Goal: Book appointment/travel/reservation

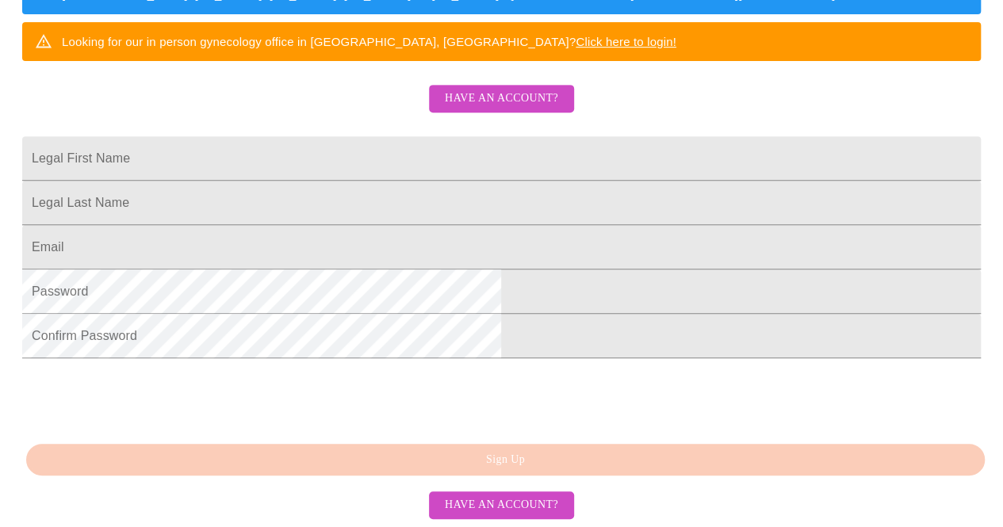
scroll to position [450, 0]
click at [352, 136] on input "Legal First Name" at bounding box center [501, 158] width 958 height 44
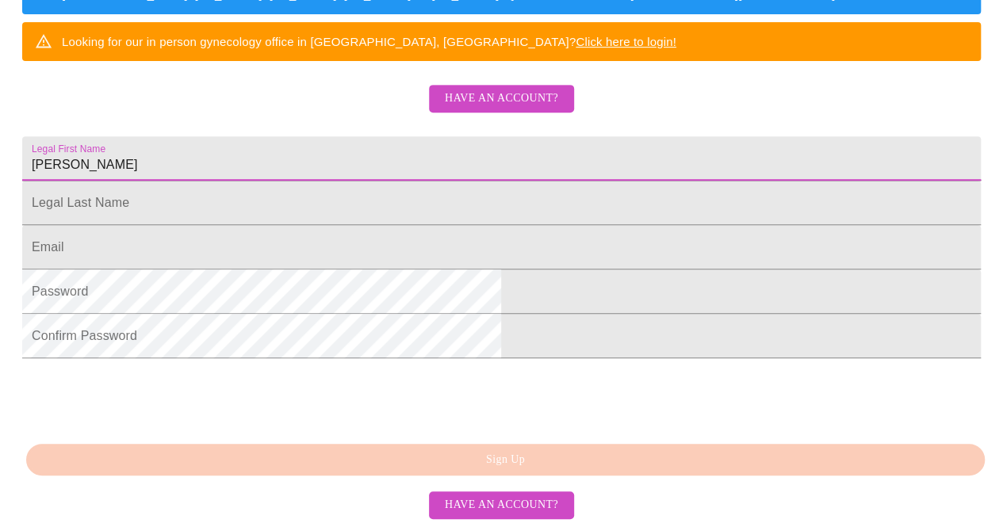
type input "[PERSON_NAME]"
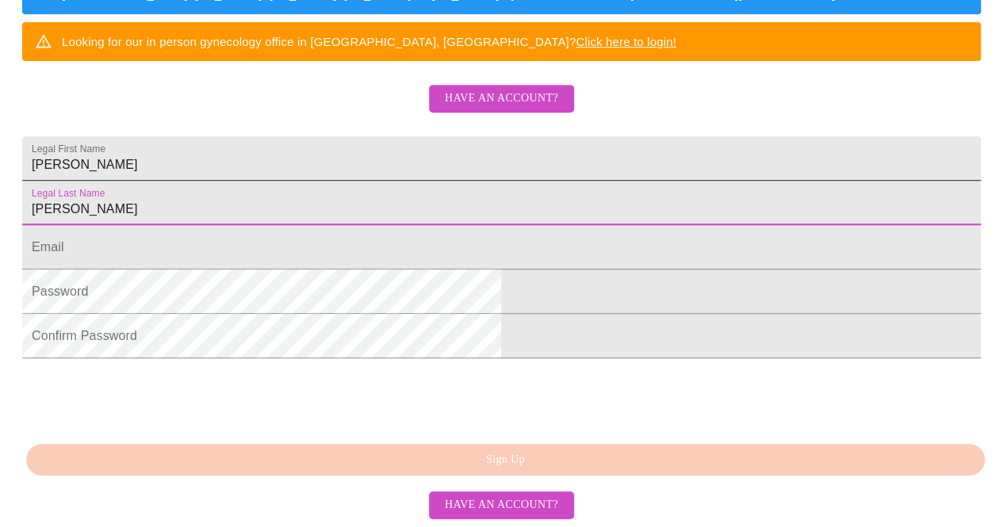
type input "[PERSON_NAME]"
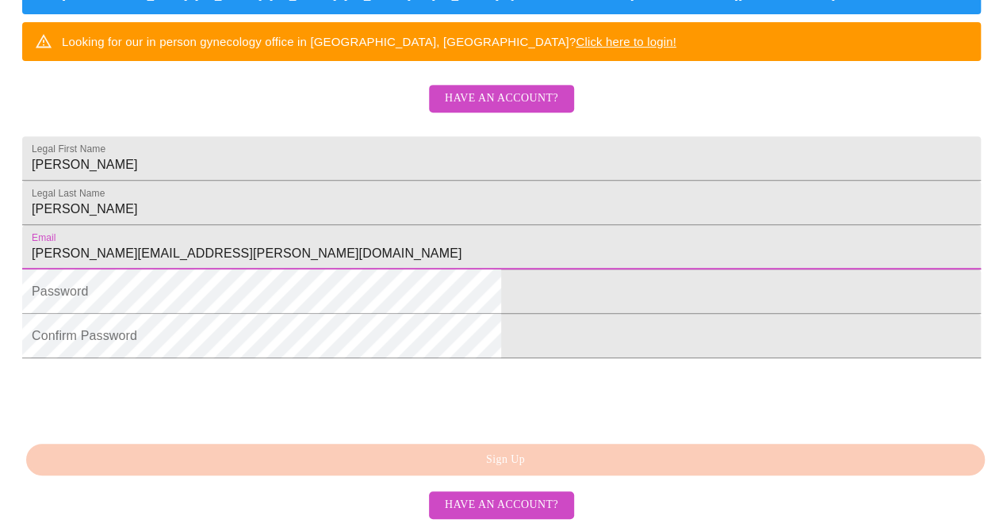
type input "[PERSON_NAME][EMAIL_ADDRESS][PERSON_NAME][DOMAIN_NAME]"
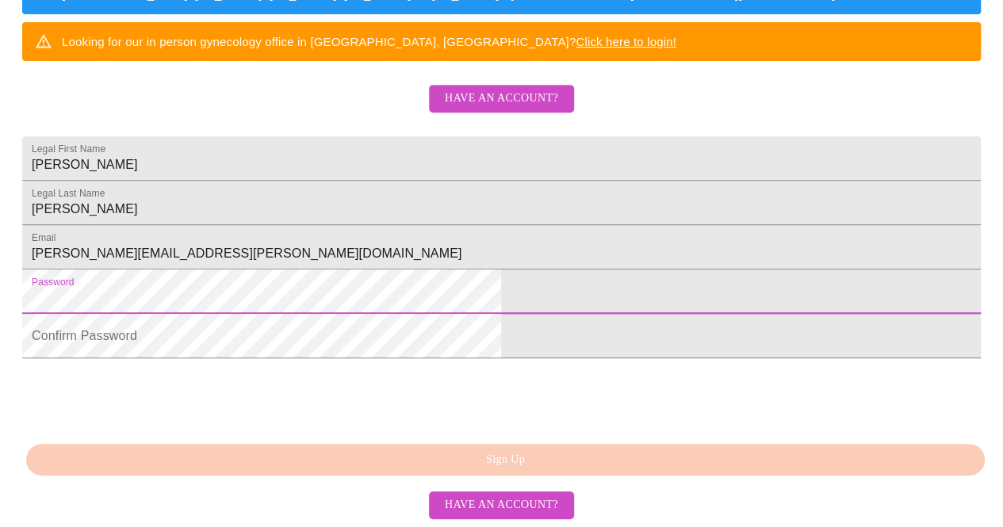
scroll to position [396, 0]
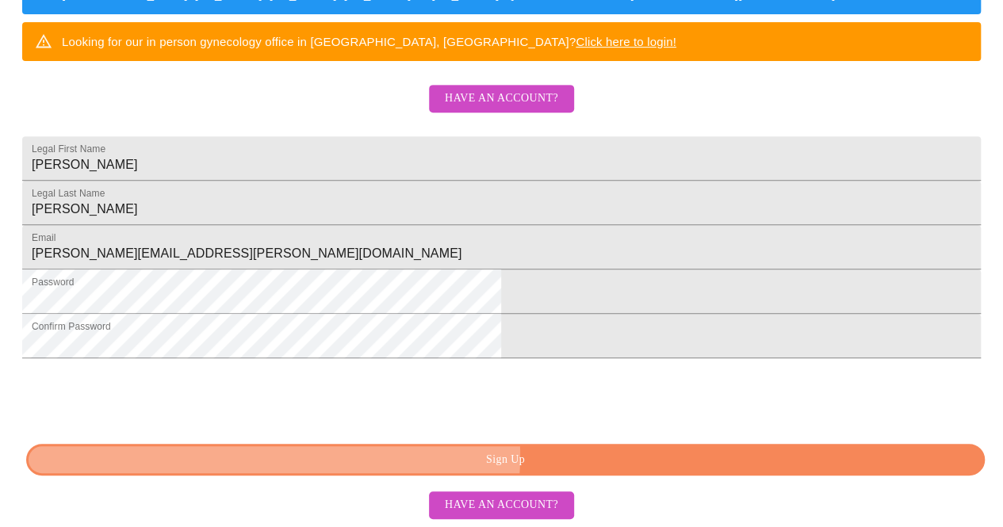
click at [512, 470] on span "Sign Up" at bounding box center [505, 460] width 922 height 20
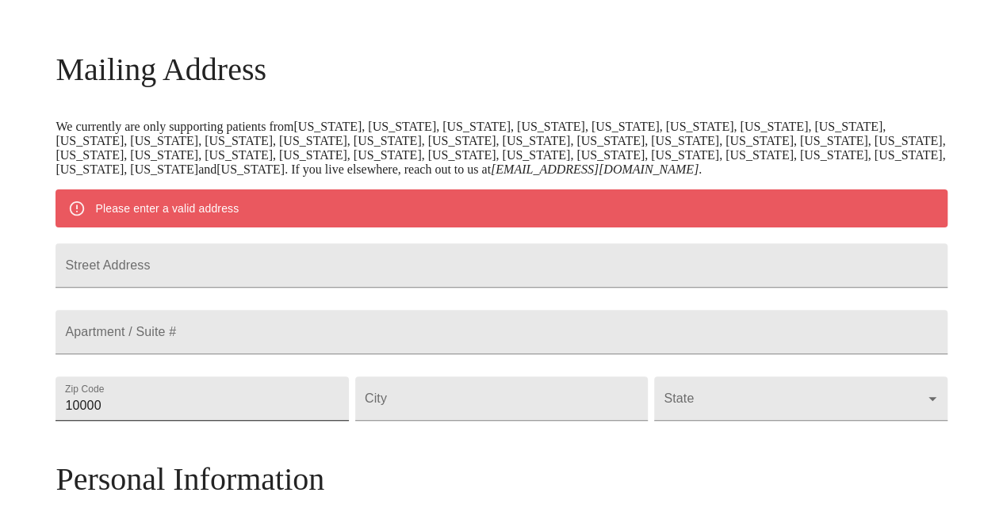
scroll to position [228, 0]
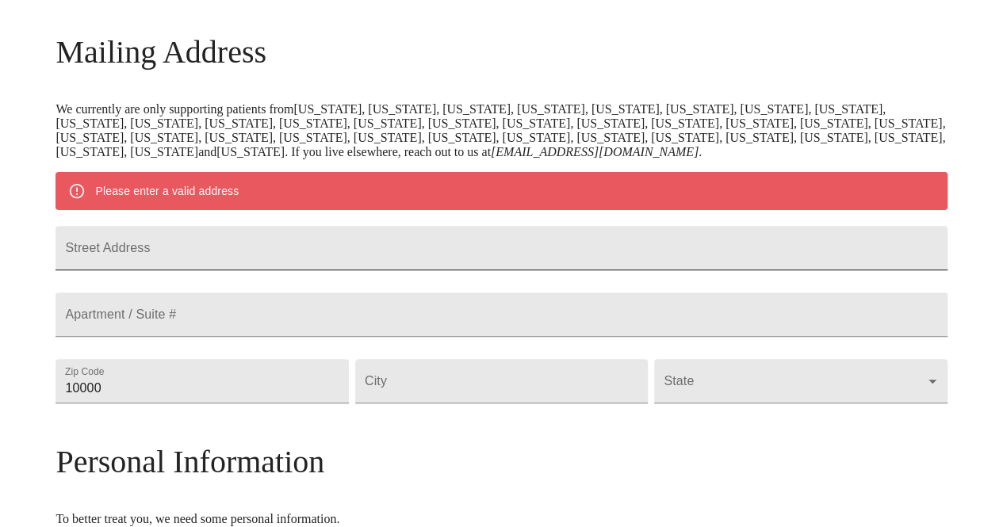
click at [258, 270] on input "Street Address" at bounding box center [500, 248] width 891 height 44
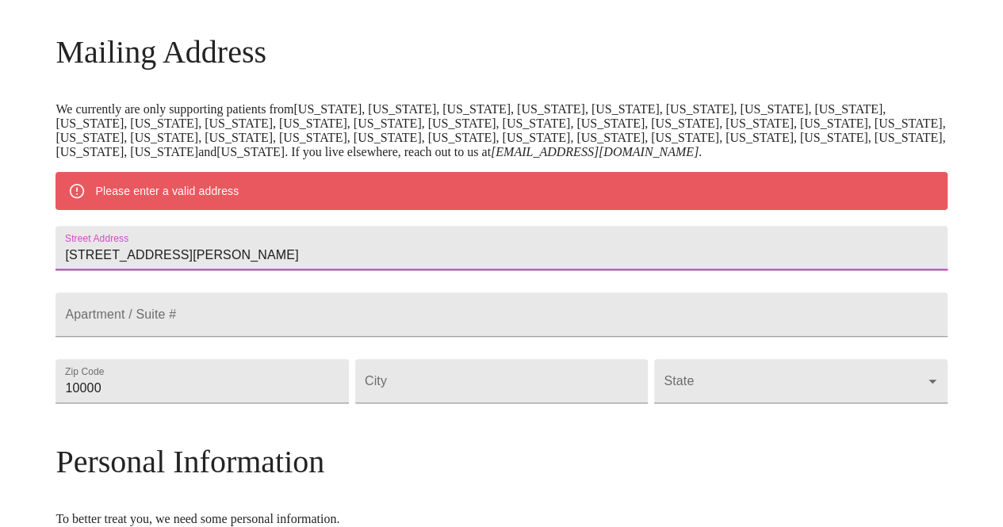
type input "226 Howard St."
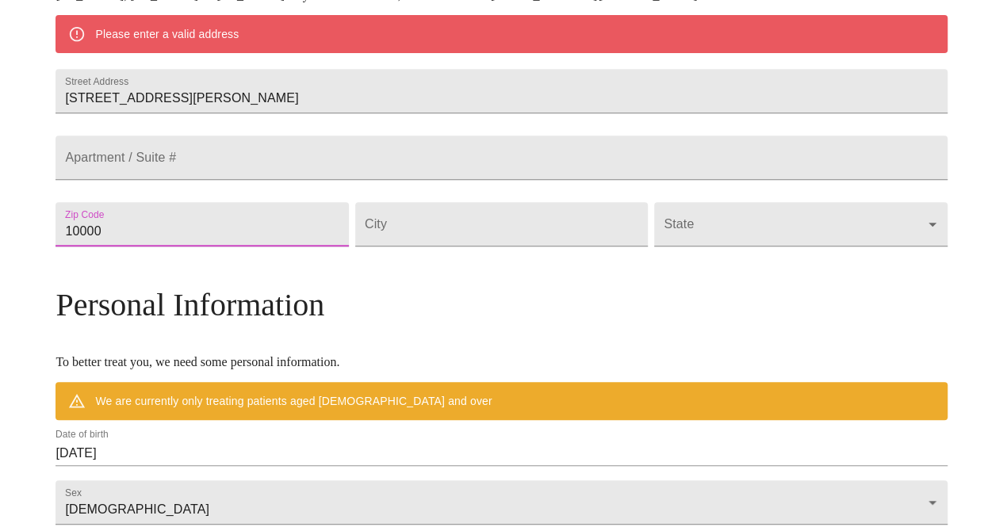
scroll to position [387, 0]
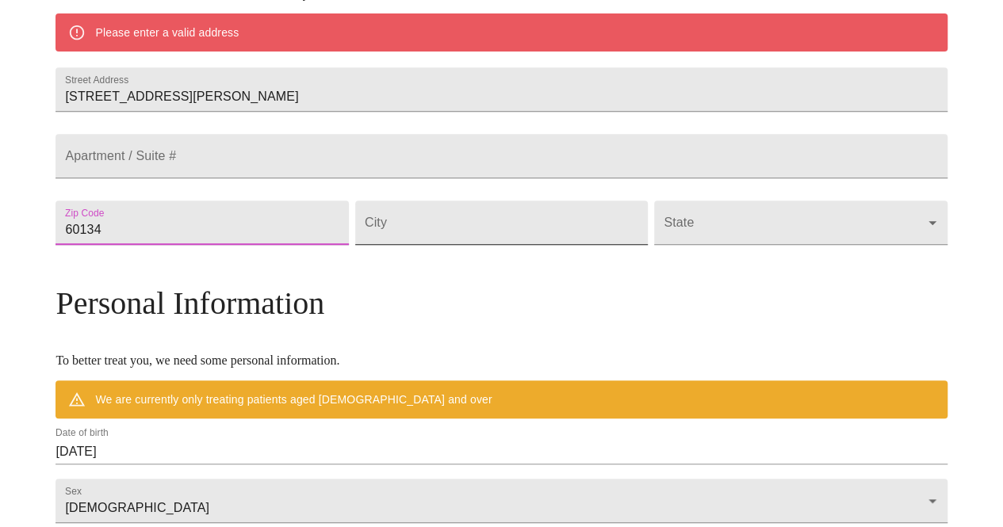
type input "60134"
click at [477, 245] on input "Street Address" at bounding box center [501, 223] width 293 height 44
type input "z"
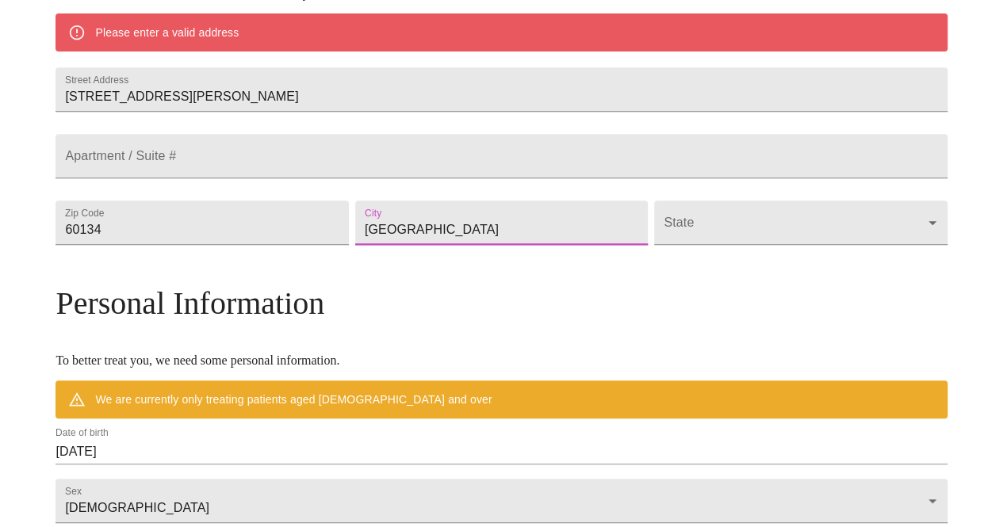
type input "Geneva"
click at [717, 283] on body "MyMenopauseRx Welcome to MyMenopauseRx Since it's your first time here, you'll …" at bounding box center [507, 244] width 1002 height 1250
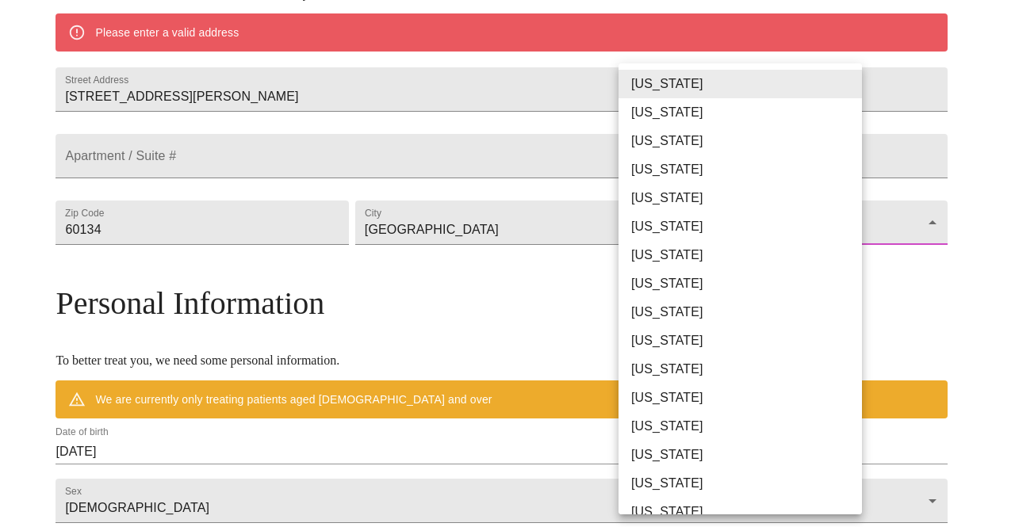
click at [663, 419] on li "Illinois" at bounding box center [745, 426] width 255 height 29
type input "Illinois"
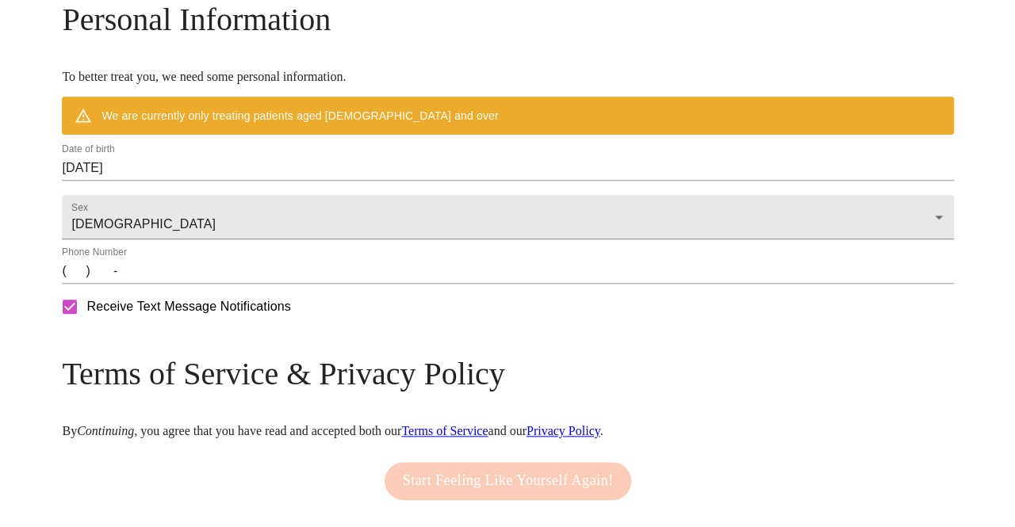
scroll to position [625, 0]
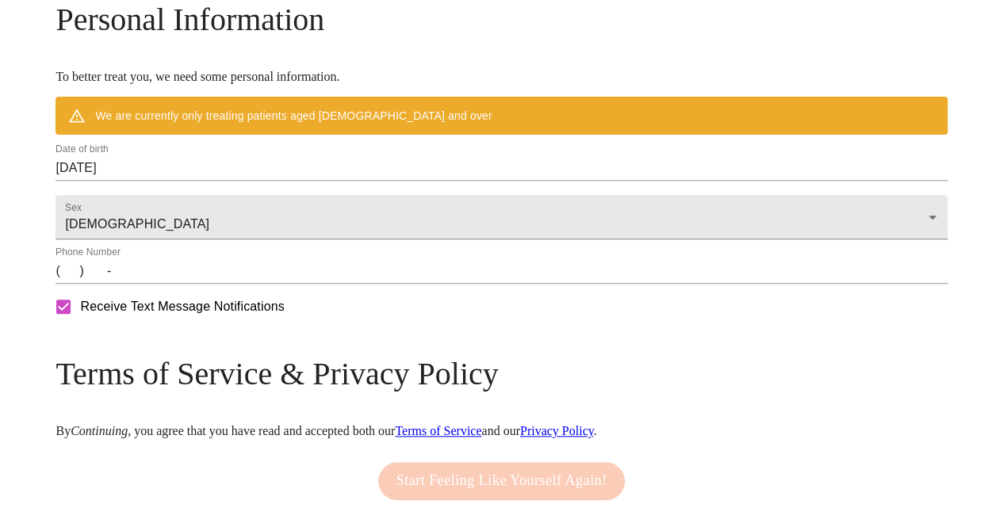
click at [239, 181] on input "10/13/2025" at bounding box center [500, 167] width 891 height 25
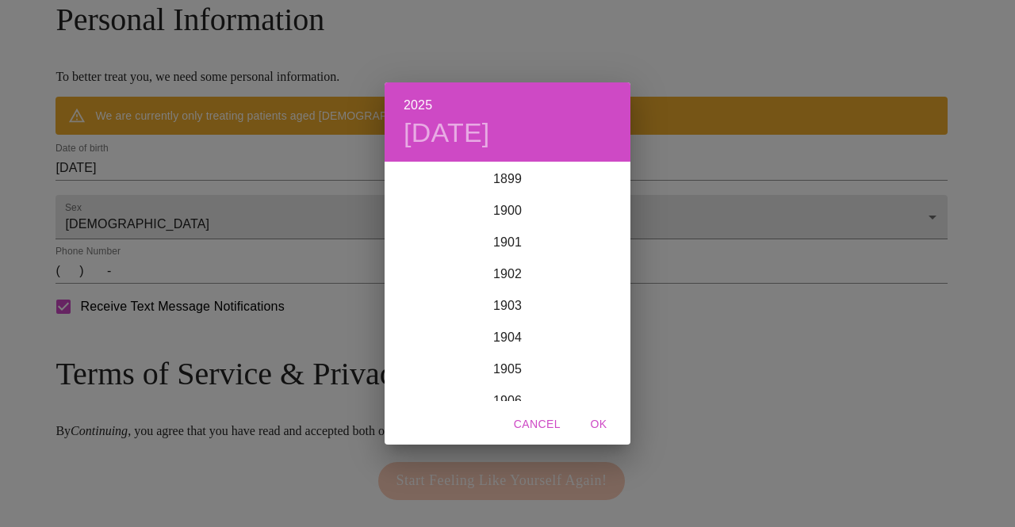
scroll to position [3901, 0]
click at [236, 216] on div "2025 Mon, Oct 13 1899 1900 1901 1902 1903 1904 1905 1906 1907 1908 1909 1910 19…" at bounding box center [507, 263] width 1015 height 527
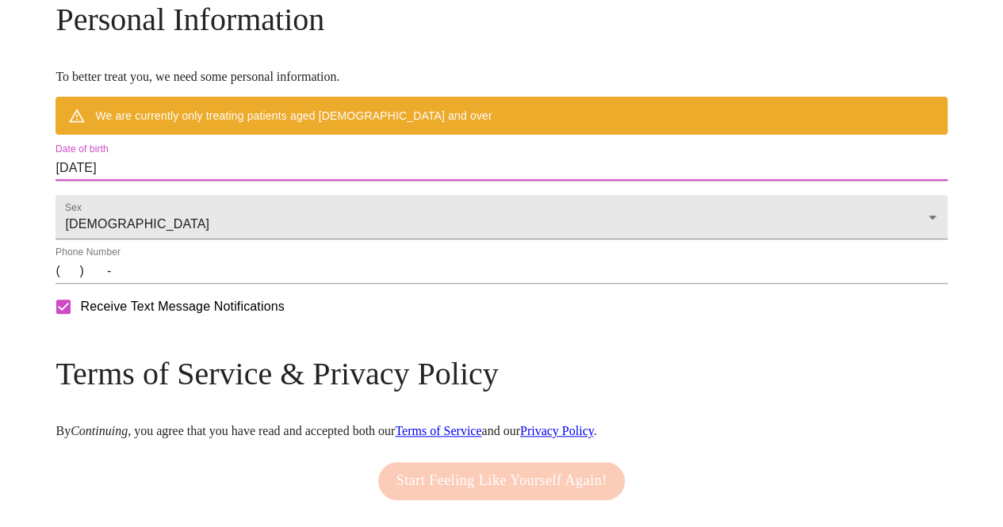
click at [173, 181] on input "10/13/2025" at bounding box center [500, 167] width 891 height 25
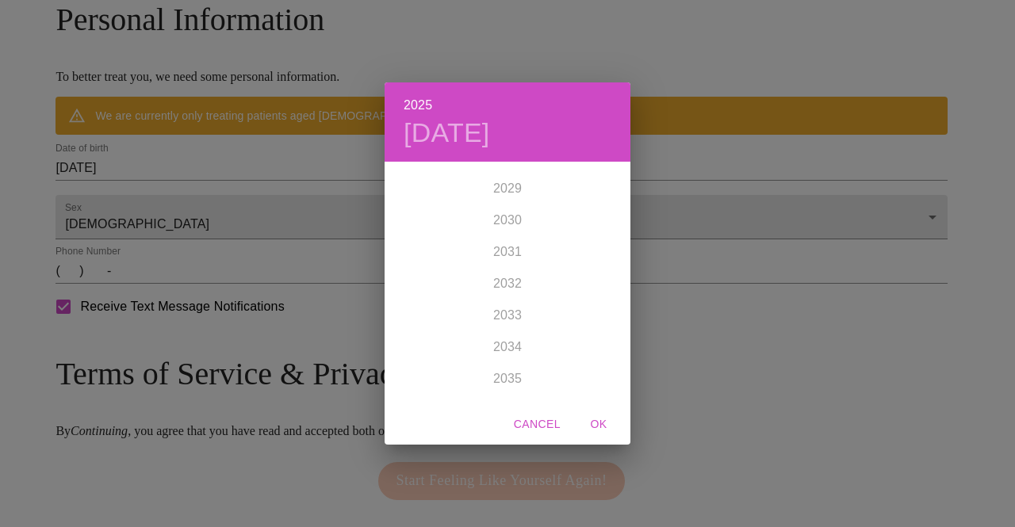
scroll to position [4138, 0]
click at [288, 224] on div "2025 Mon, Oct 13 1899 1900 1901 1902 1903 1904 1905 1906 1907 1908 1909 1910 19…" at bounding box center [507, 263] width 1015 height 527
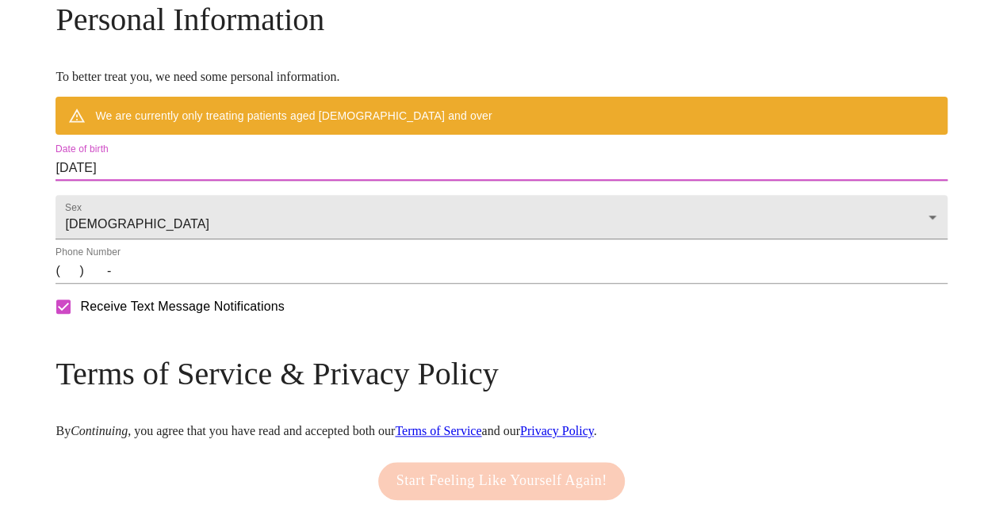
click at [282, 181] on input "10/13/2025" at bounding box center [500, 167] width 891 height 25
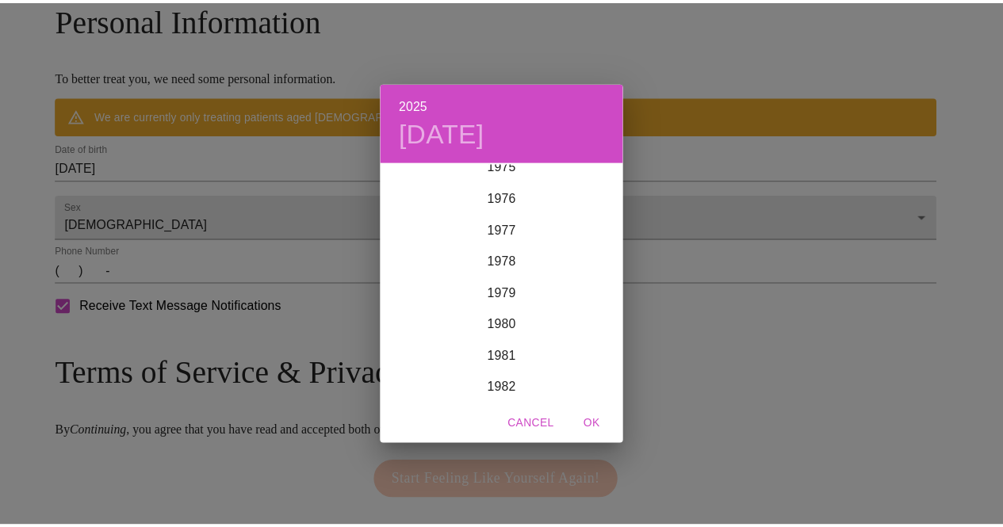
scroll to position [2438, 0]
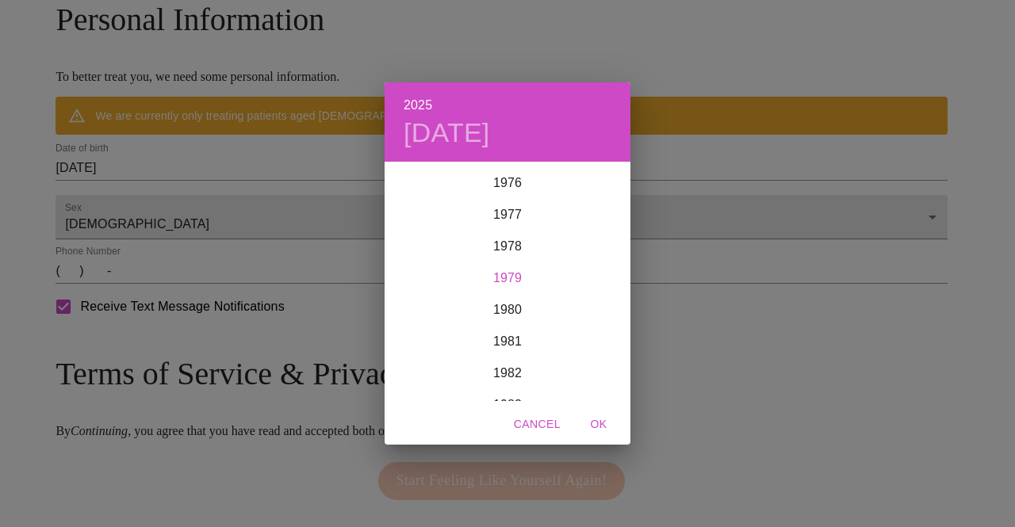
click at [503, 281] on div "1979" at bounding box center [508, 278] width 246 height 32
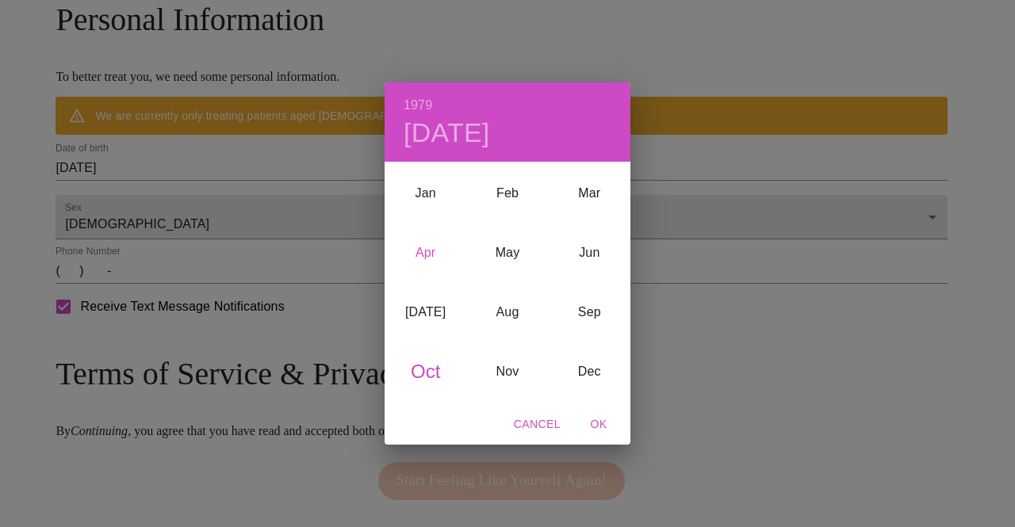
click at [425, 256] on div "Apr" at bounding box center [426, 252] width 82 height 59
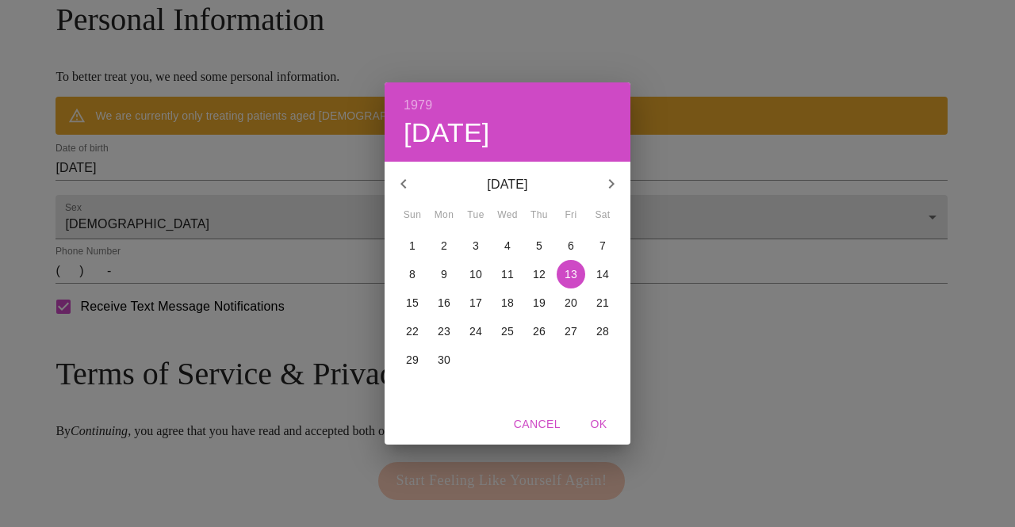
click at [450, 330] on p "23" at bounding box center [444, 331] width 13 height 16
click at [599, 423] on span "OK" at bounding box center [599, 425] width 38 height 20
type input "04/23/1979"
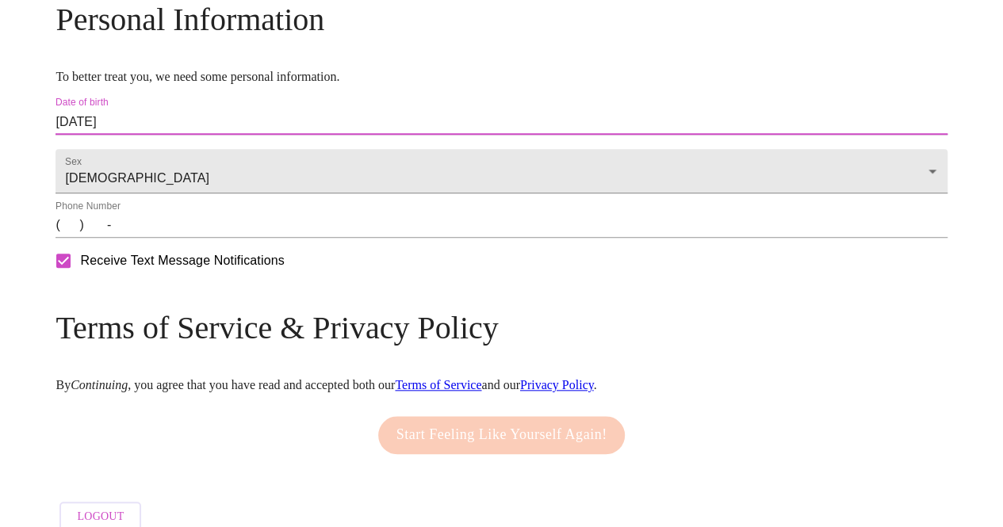
click at [179, 238] on input "(   )    -" at bounding box center [500, 224] width 891 height 25
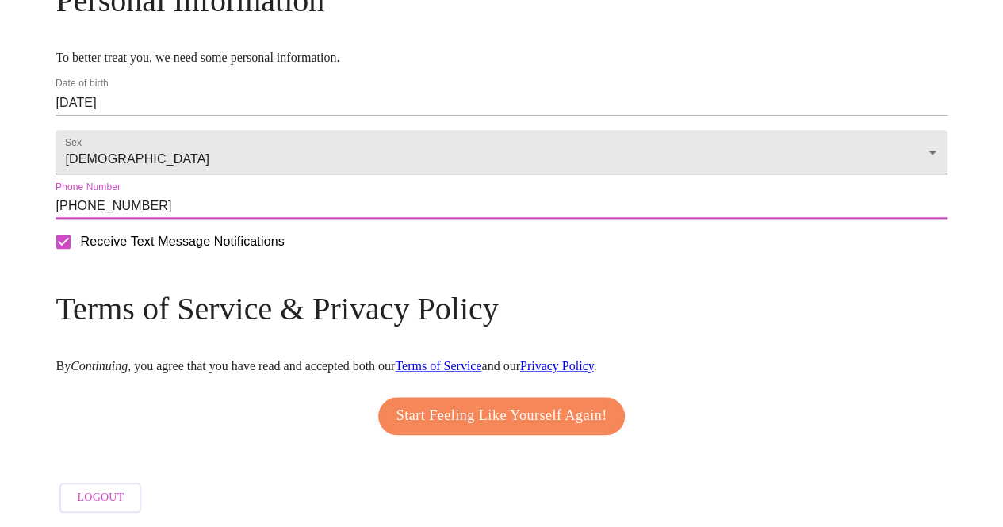
scroll to position [710, 0]
type input "(630) 618-8758"
click at [440, 410] on span "Start Feeling Like Yourself Again!" at bounding box center [501, 416] width 211 height 25
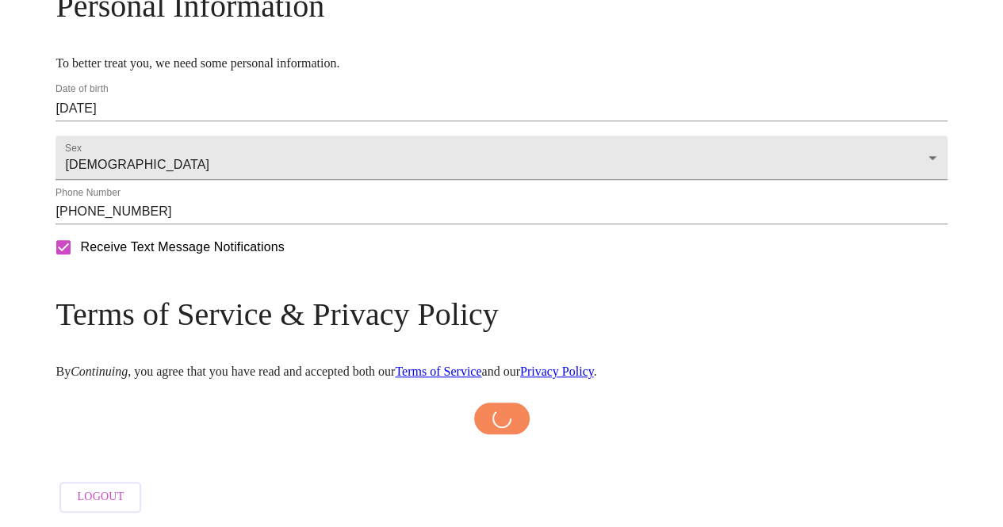
scroll to position [705, 0]
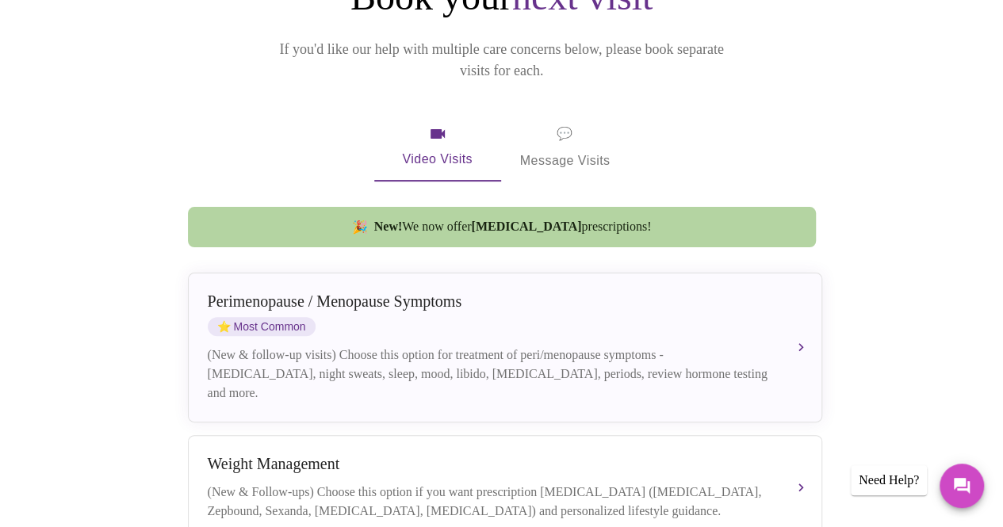
scroll to position [238, 0]
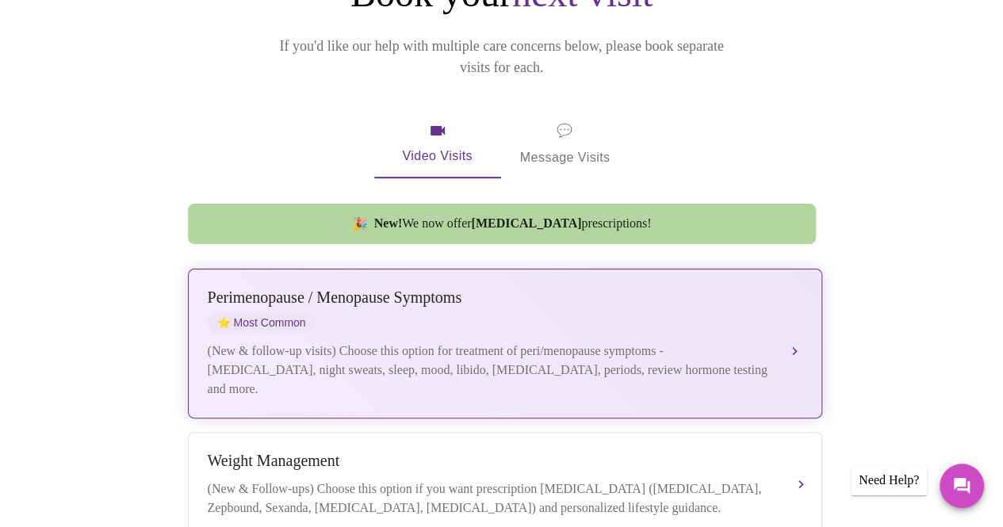
click at [350, 289] on div "Perimenopause / Menopause Symptoms ⭐ Most Common" at bounding box center [489, 311] width 563 height 44
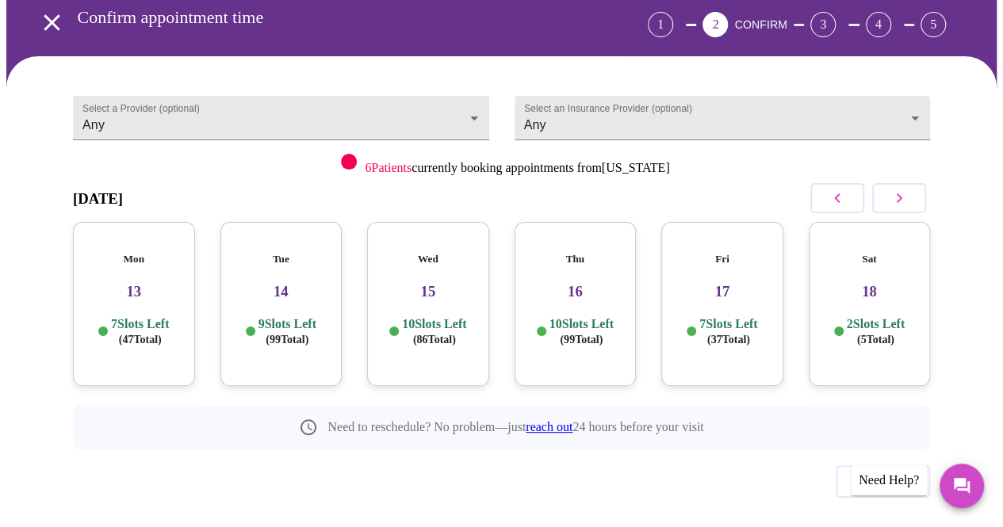
click at [886, 283] on h3 "18" at bounding box center [869, 291] width 97 height 17
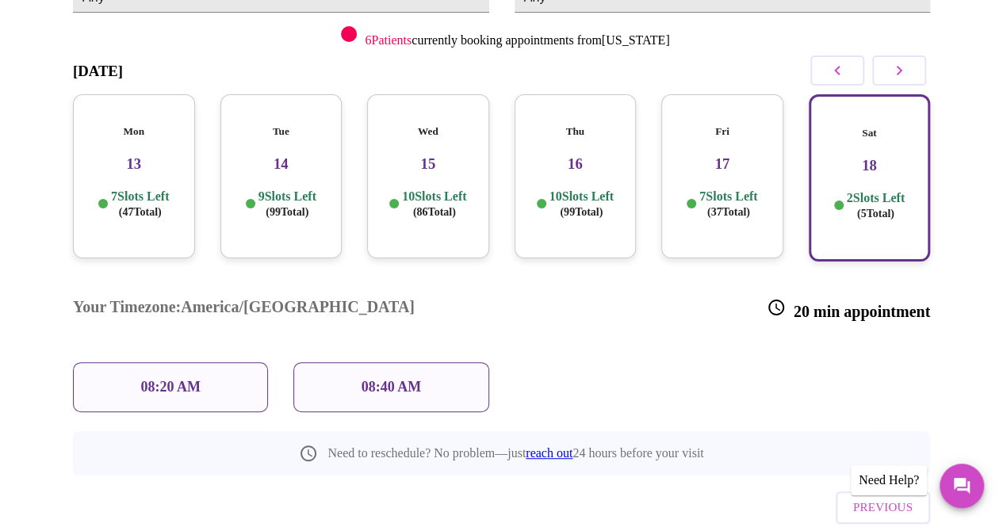
scroll to position [224, 0]
click at [732, 138] on div "Fri 17 7 Slots Left ( 37 Total)" at bounding box center [722, 176] width 122 height 164
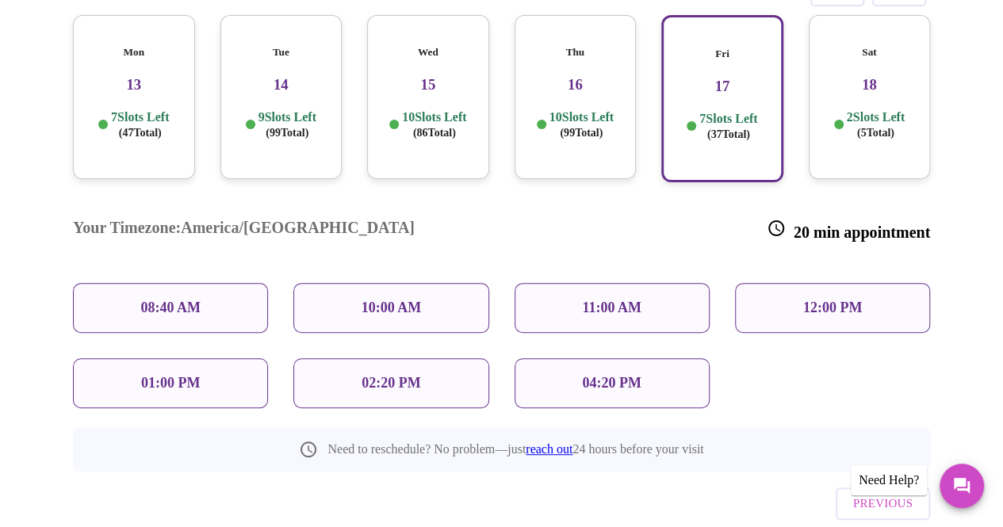
scroll to position [303, 0]
click at [866, 282] on div "12:00 PM" at bounding box center [832, 307] width 195 height 50
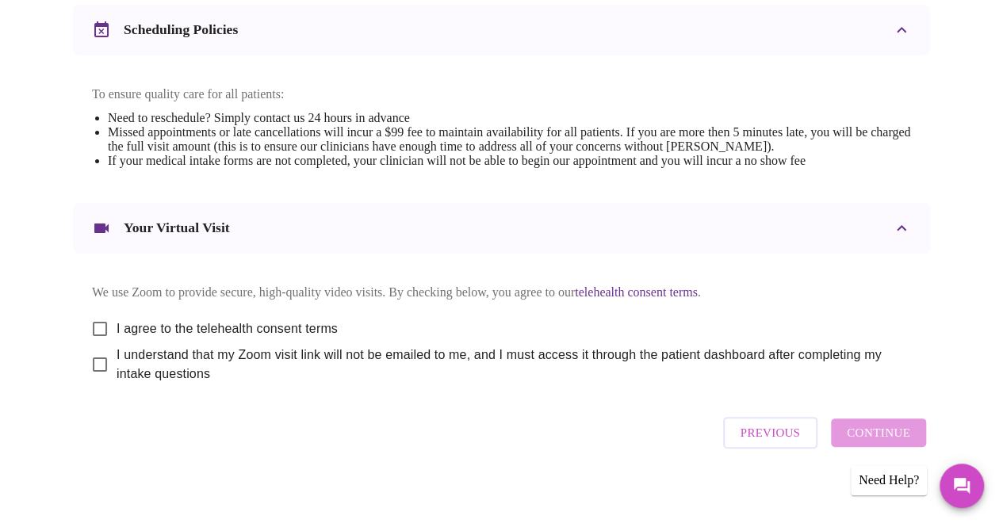
scroll to position [626, 0]
click at [96, 316] on input "I agree to the telehealth consent terms" at bounding box center [99, 328] width 33 height 33
checkbox input "true"
click at [94, 356] on input "I understand that my Zoom visit link will not be emailed to me, and I must acce…" at bounding box center [99, 363] width 33 height 33
checkbox input "true"
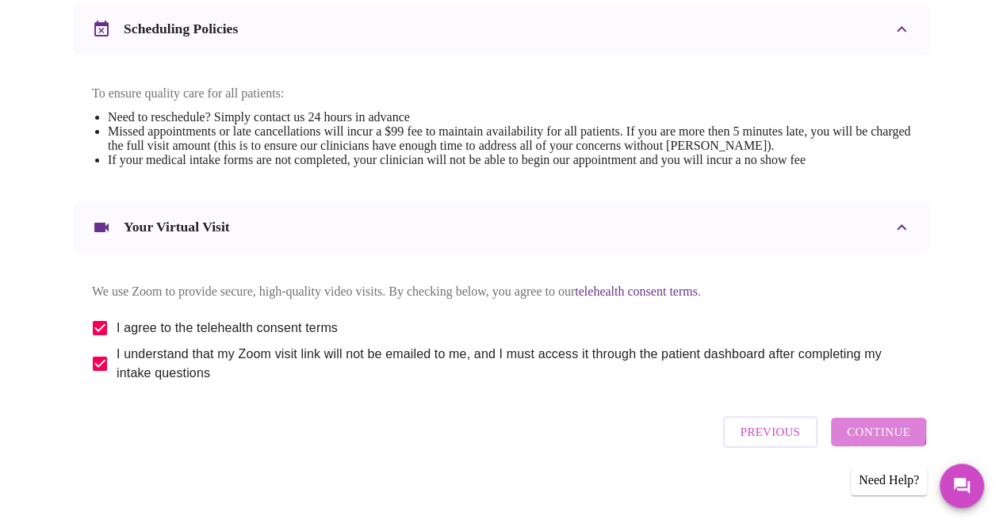
click at [863, 428] on span "Continue" at bounding box center [878, 432] width 63 height 21
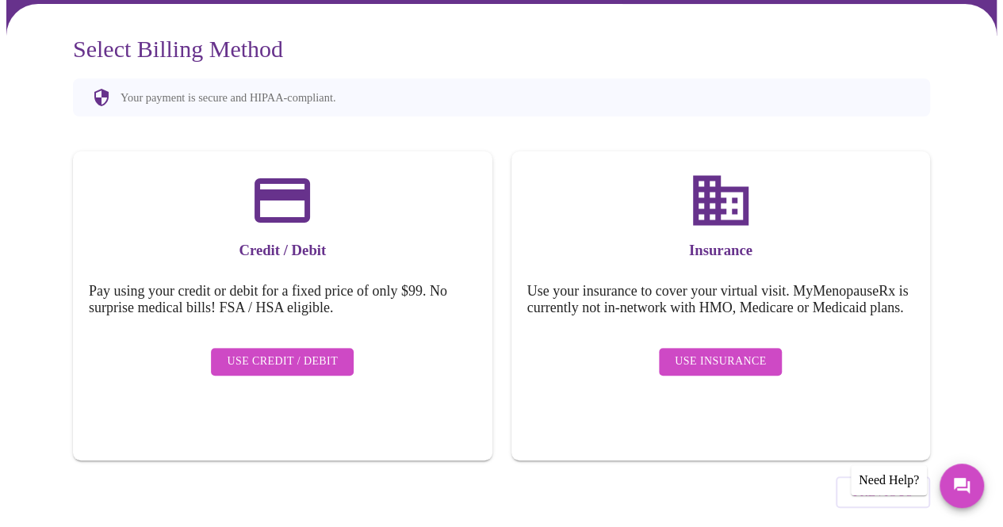
click at [704, 352] on span "Use Insurance" at bounding box center [720, 362] width 91 height 20
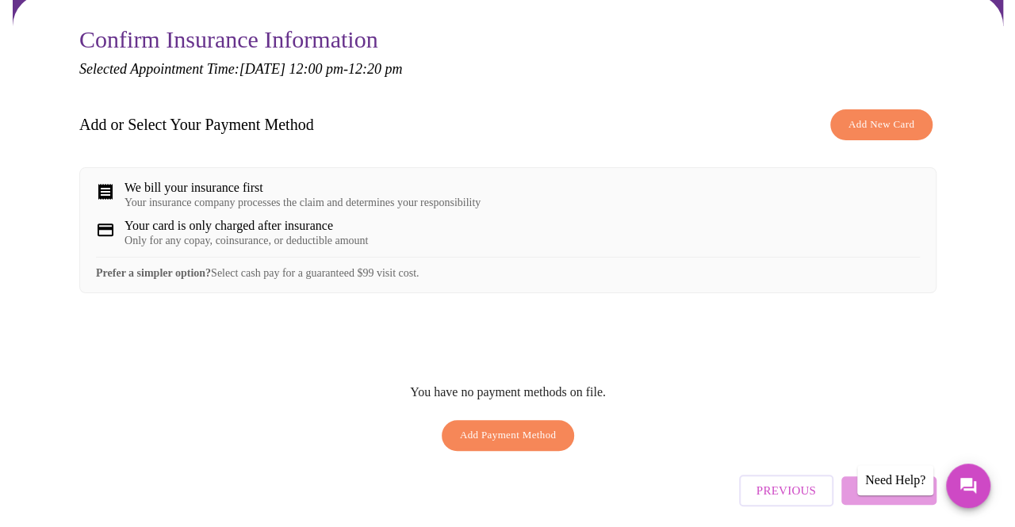
scroll to position [159, 0]
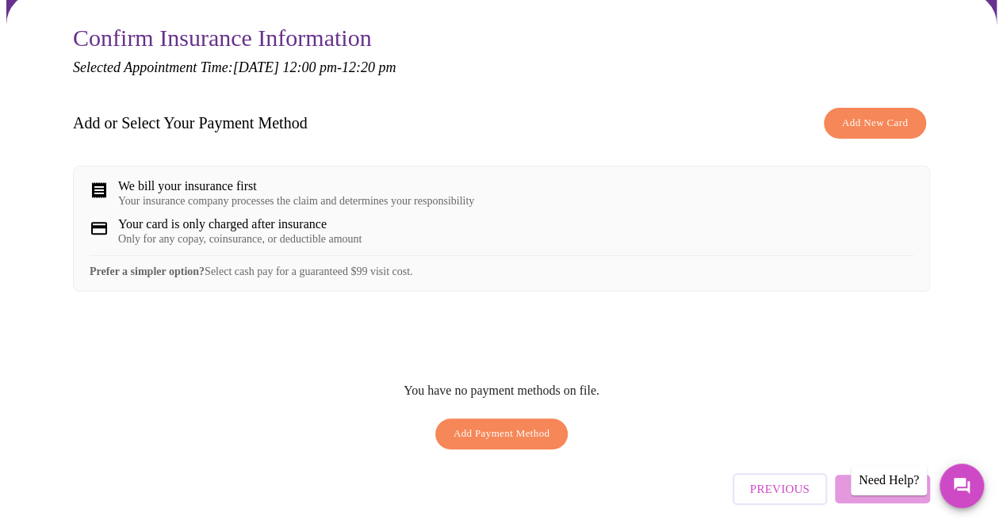
click at [847, 114] on span "Add New Card" at bounding box center [875, 123] width 66 height 18
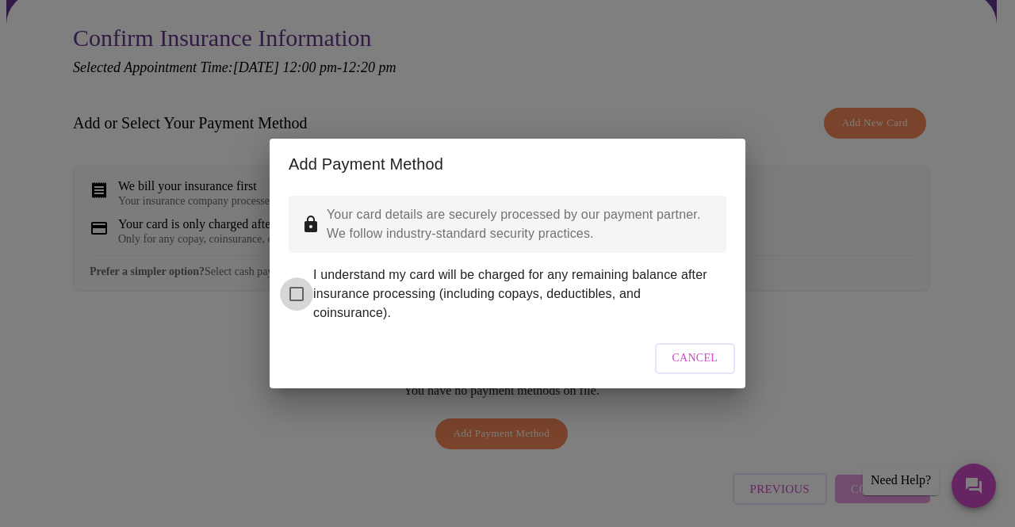
click at [298, 282] on input "I understand my card will be charged for any remaining balance after insurance …" at bounding box center [296, 293] width 33 height 33
checkbox input "true"
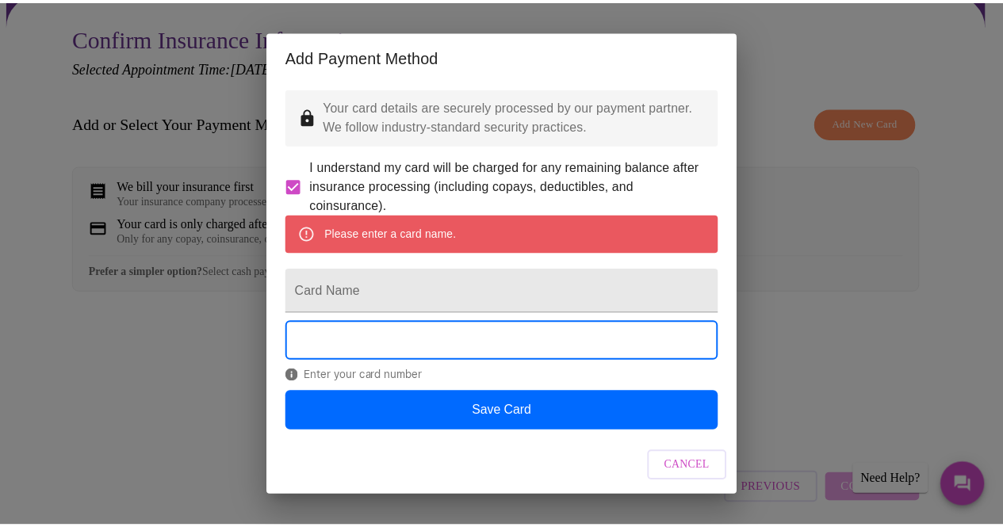
scroll to position [30, 0]
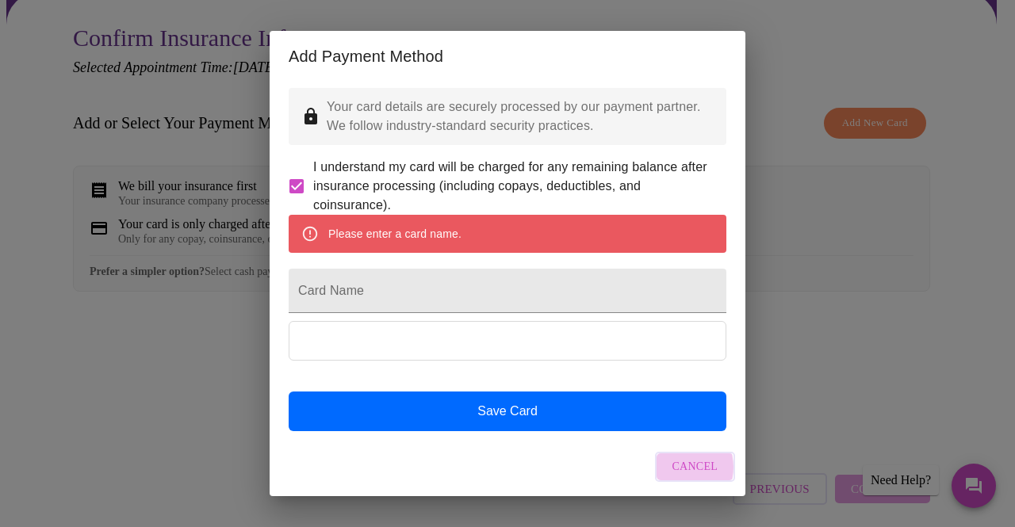
click at [675, 473] on span "Cancel" at bounding box center [695, 467] width 46 height 20
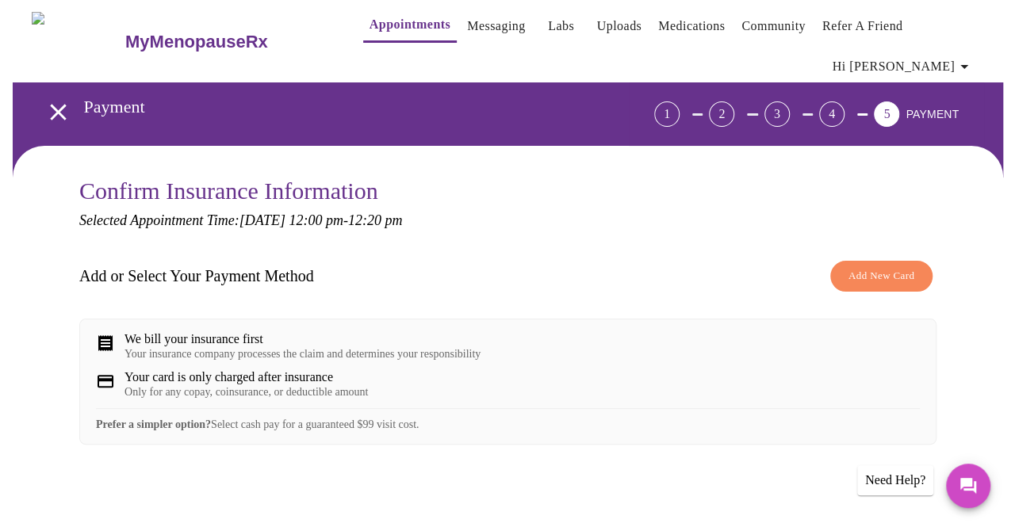
scroll to position [0, 0]
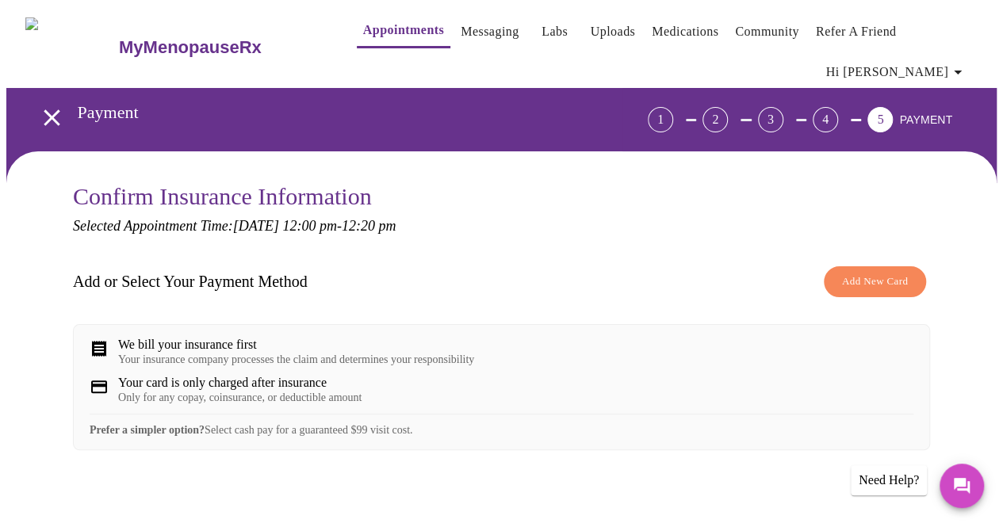
click at [886, 273] on span "Add New Card" at bounding box center [875, 282] width 66 height 18
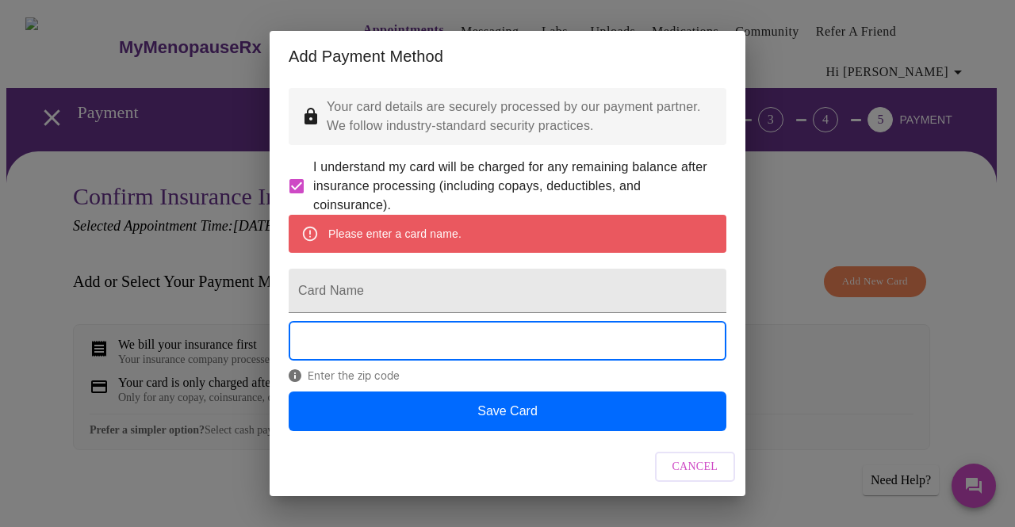
scroll to position [30, 0]
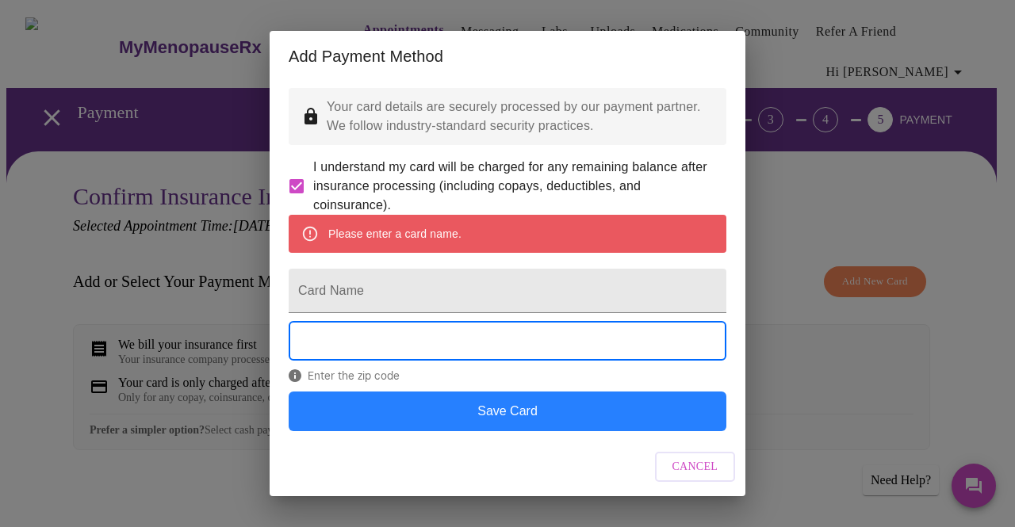
click at [492, 416] on button "Save Card" at bounding box center [508, 412] width 438 height 40
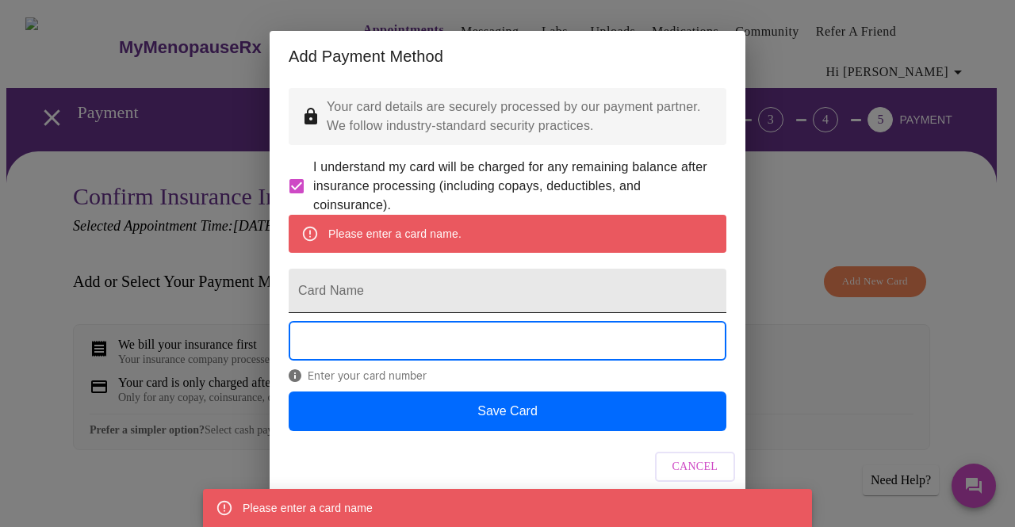
click at [381, 275] on input "Card Name" at bounding box center [508, 291] width 438 height 44
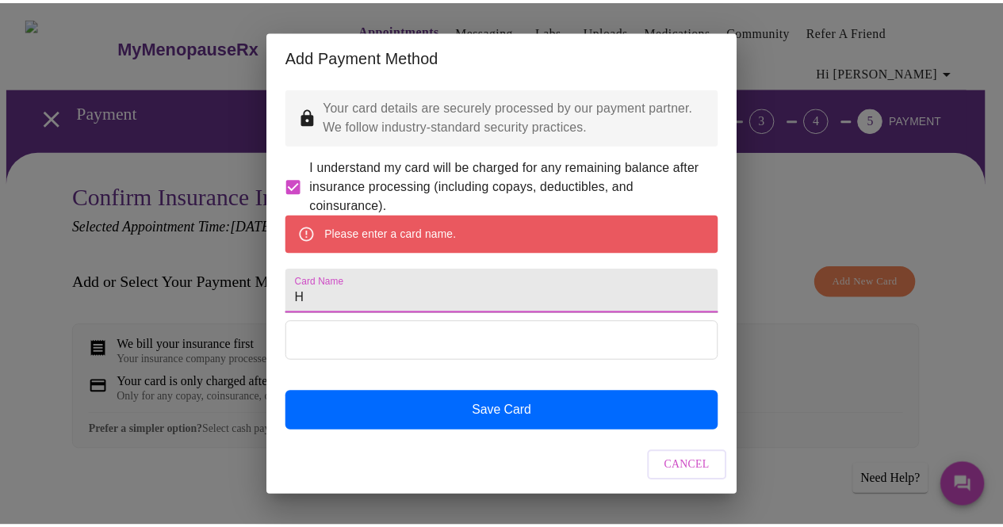
scroll to position [0, 0]
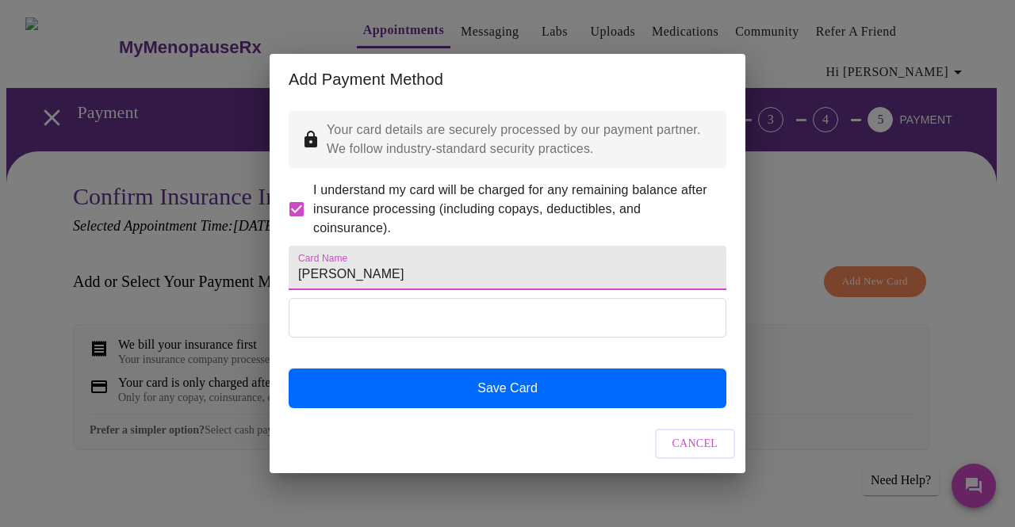
type input "Hilary Bloch"
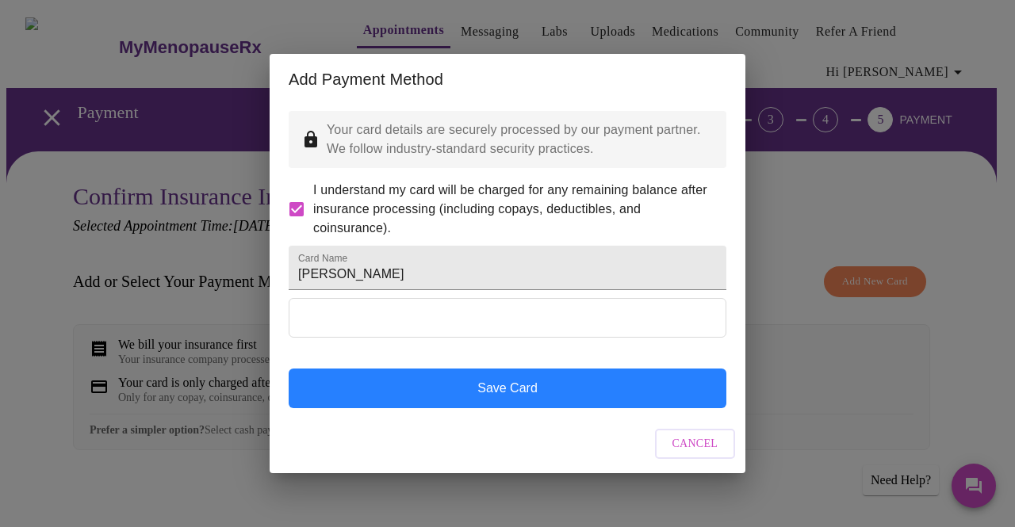
click at [512, 408] on button "Save Card" at bounding box center [508, 389] width 438 height 40
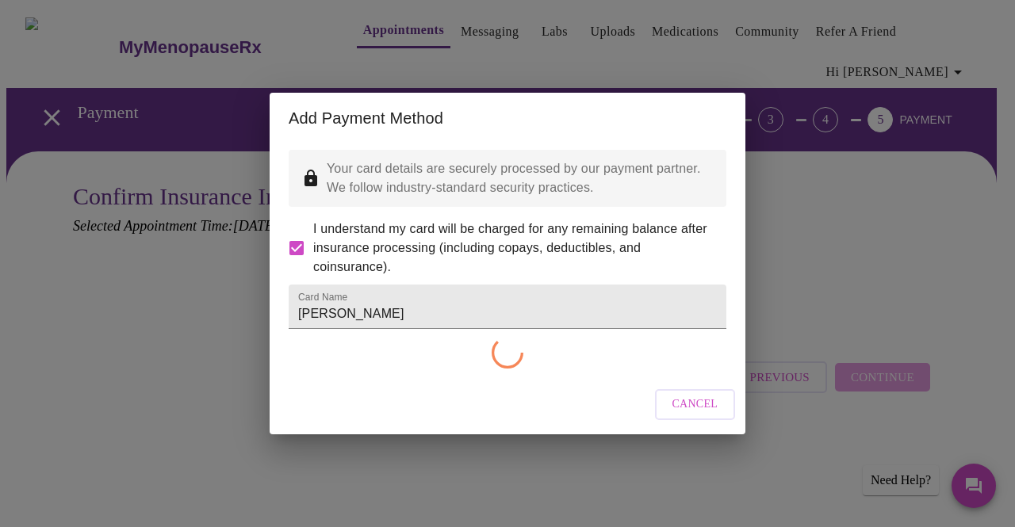
checkbox input "false"
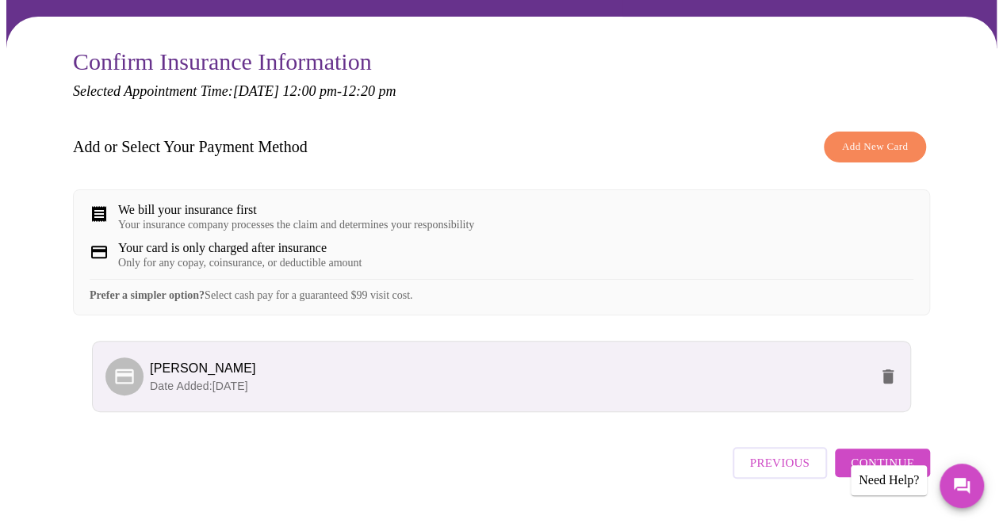
scroll to position [160, 0]
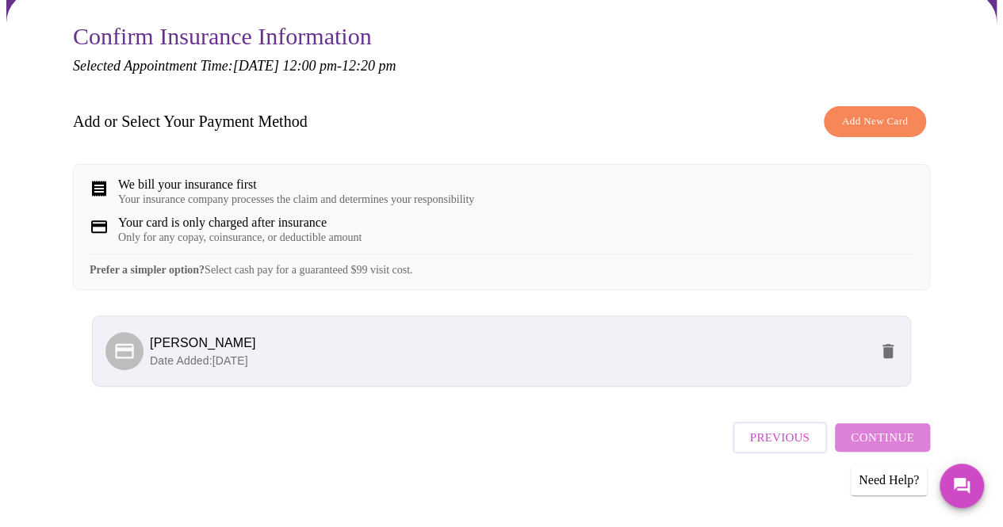
click at [891, 433] on span "Continue" at bounding box center [882, 437] width 63 height 21
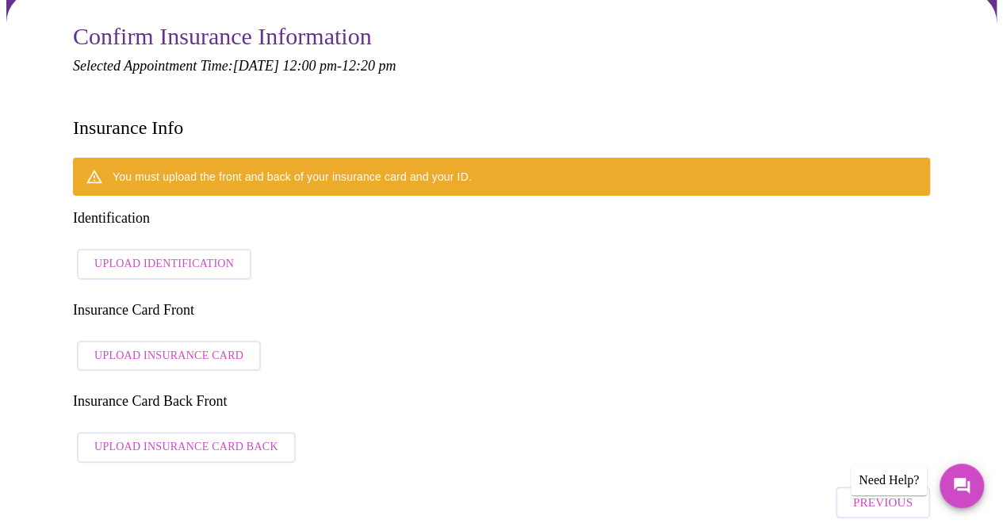
click at [180, 254] on span "Upload Identification" at bounding box center [164, 264] width 140 height 20
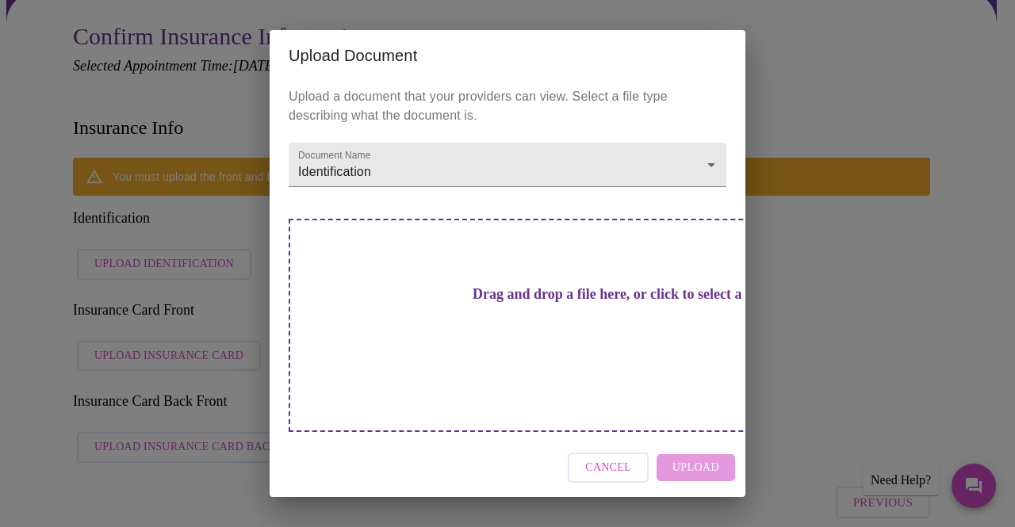
click at [160, 270] on div "Upload Document Upload a document that your providers can view. Select a file t…" at bounding box center [507, 263] width 1015 height 527
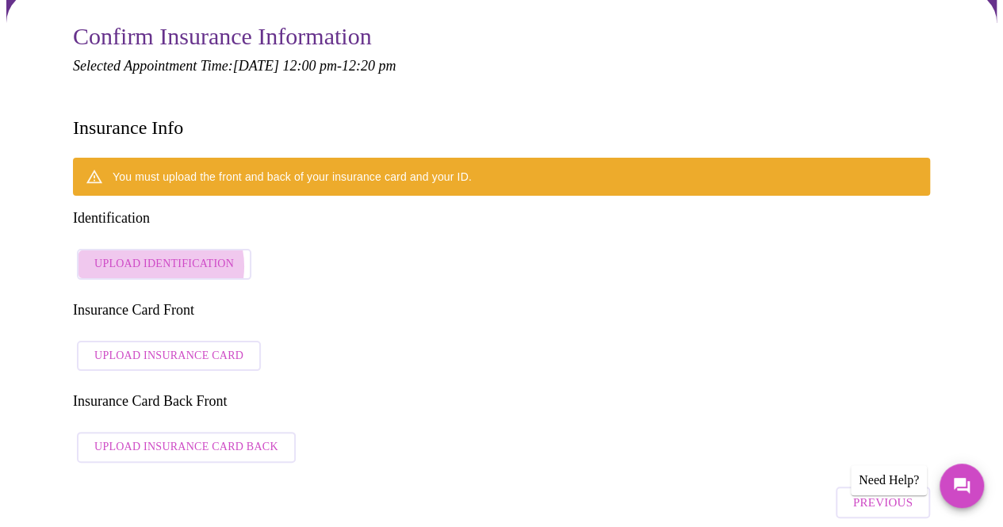
click at [151, 254] on span "Upload Identification" at bounding box center [164, 264] width 140 height 20
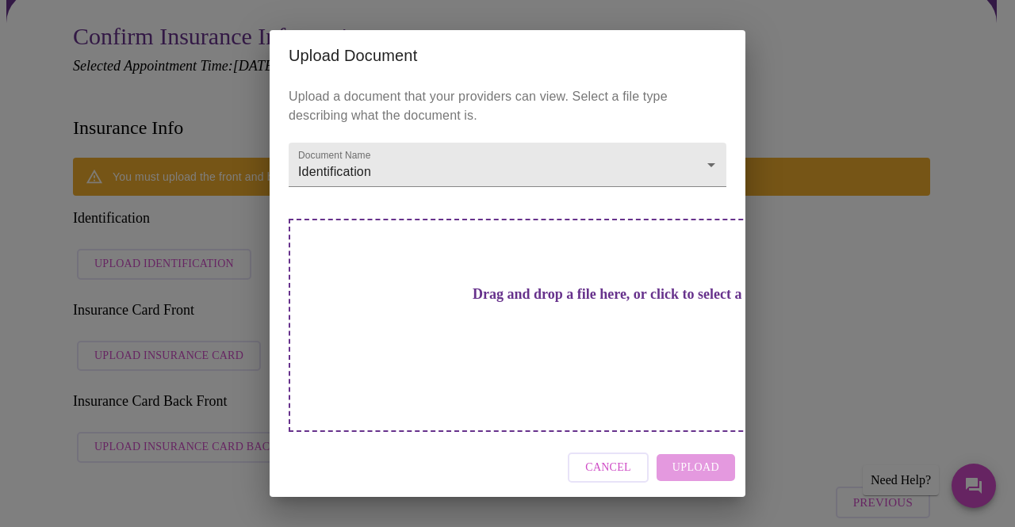
click at [460, 303] on h3 "Drag and drop a file here, or click to select a file" at bounding box center [619, 294] width 438 height 17
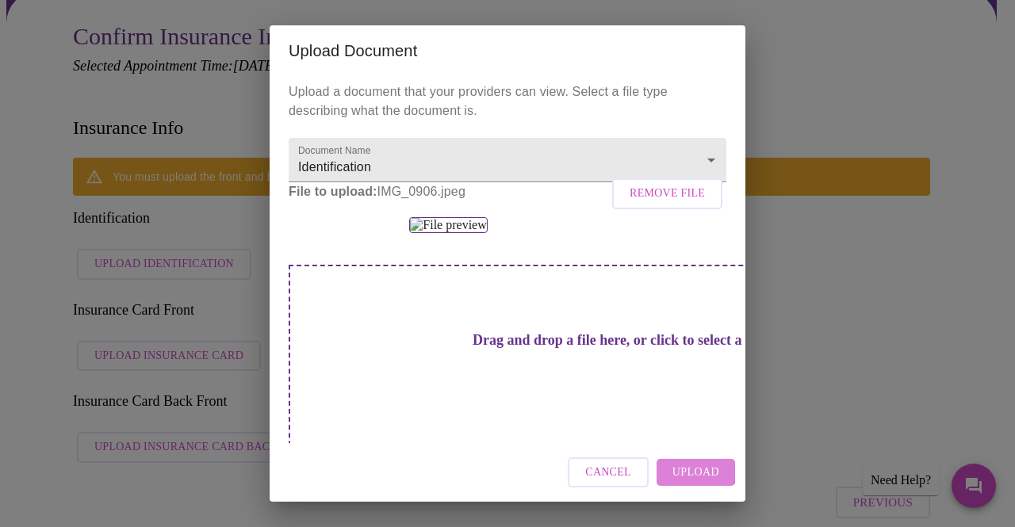
click at [692, 472] on span "Upload" at bounding box center [695, 473] width 47 height 20
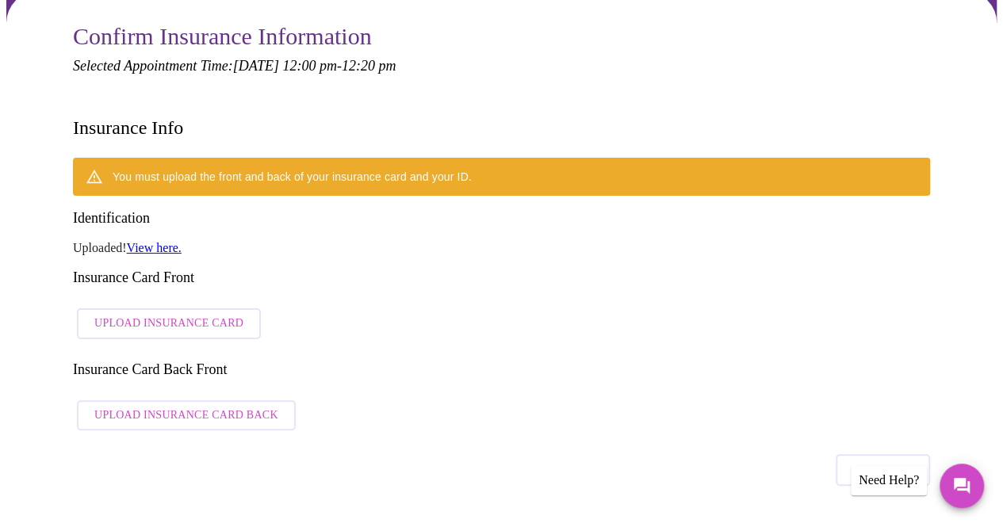
click at [178, 314] on span "Upload Insurance Card" at bounding box center [168, 324] width 149 height 20
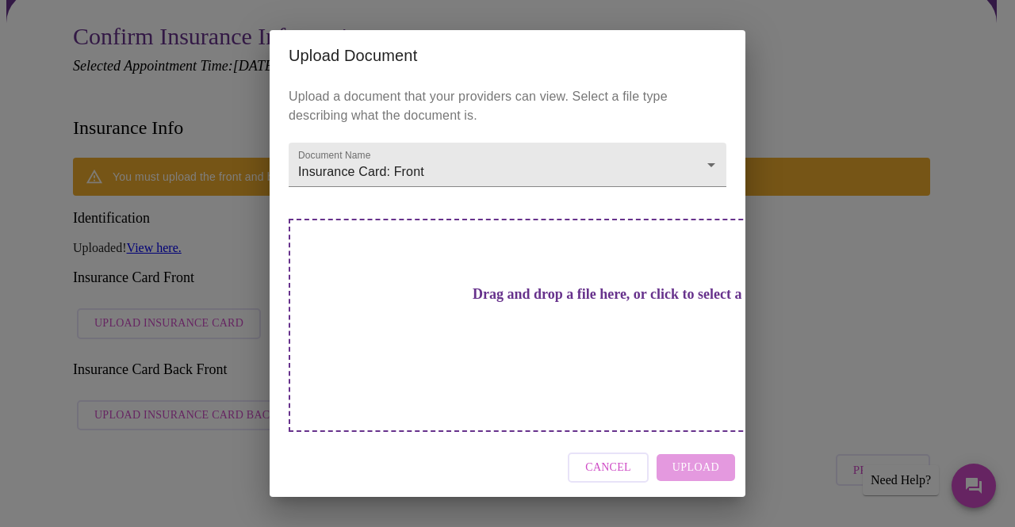
click at [696, 446] on div "Cancel Upload" at bounding box center [508, 467] width 476 height 59
click at [557, 303] on h3 "Drag and drop a file here, or click to select a file" at bounding box center [619, 294] width 438 height 17
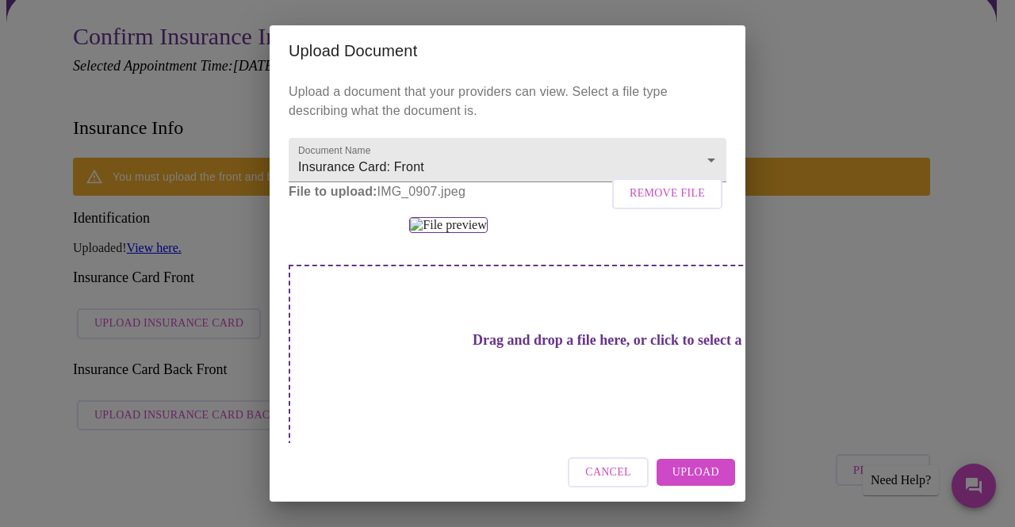
click at [700, 469] on span "Upload" at bounding box center [695, 473] width 47 height 20
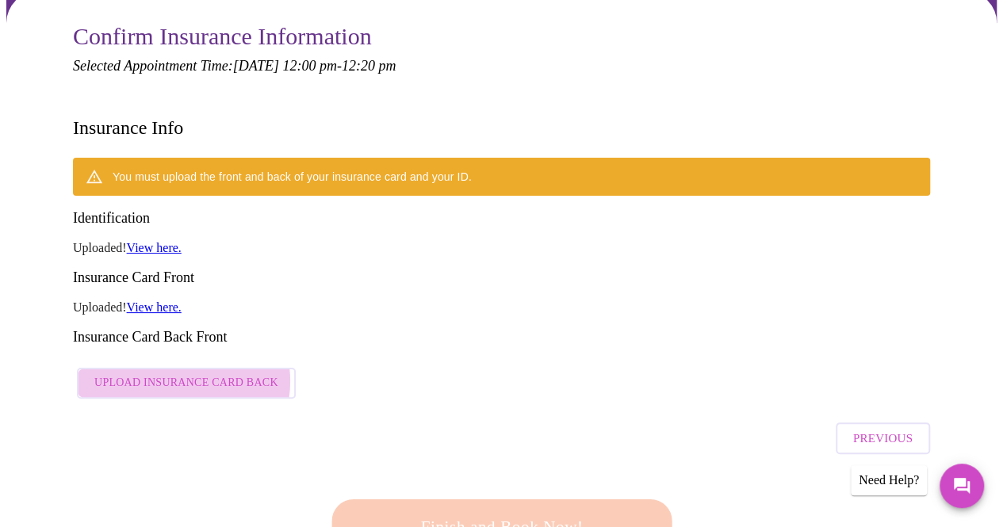
click at [177, 373] on span "Upload Insurance Card Back" at bounding box center [186, 383] width 184 height 20
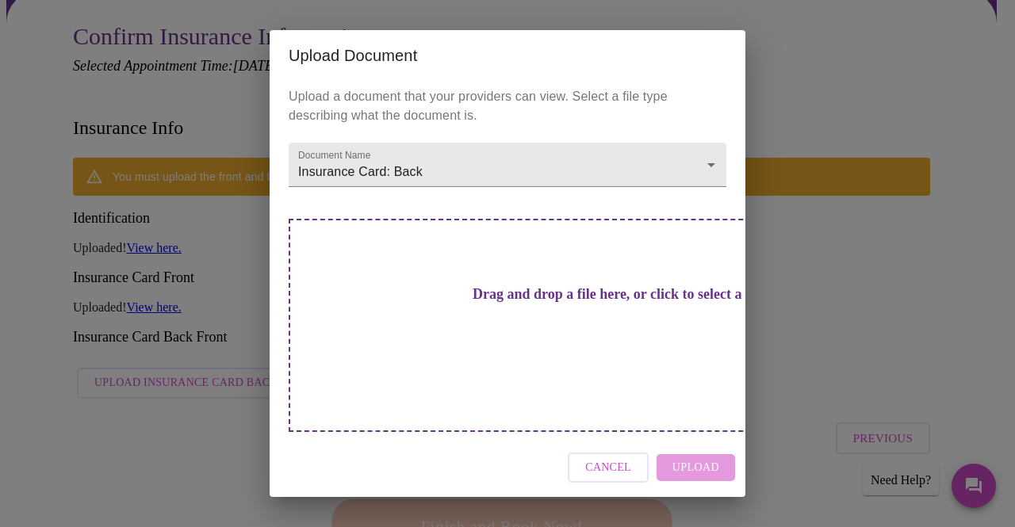
click at [492, 303] on h3 "Drag and drop a file here, or click to select a file" at bounding box center [619, 294] width 438 height 17
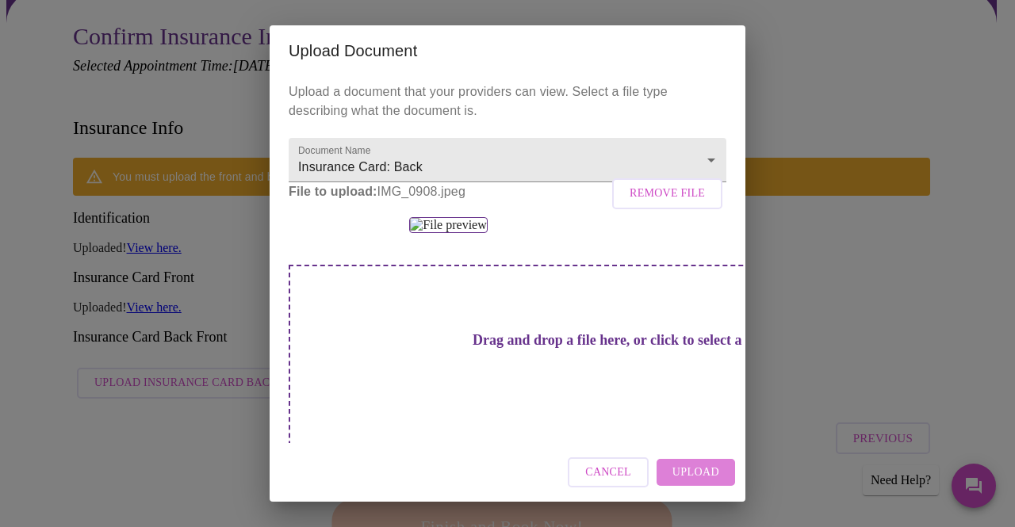
click at [702, 475] on span "Upload" at bounding box center [695, 473] width 47 height 20
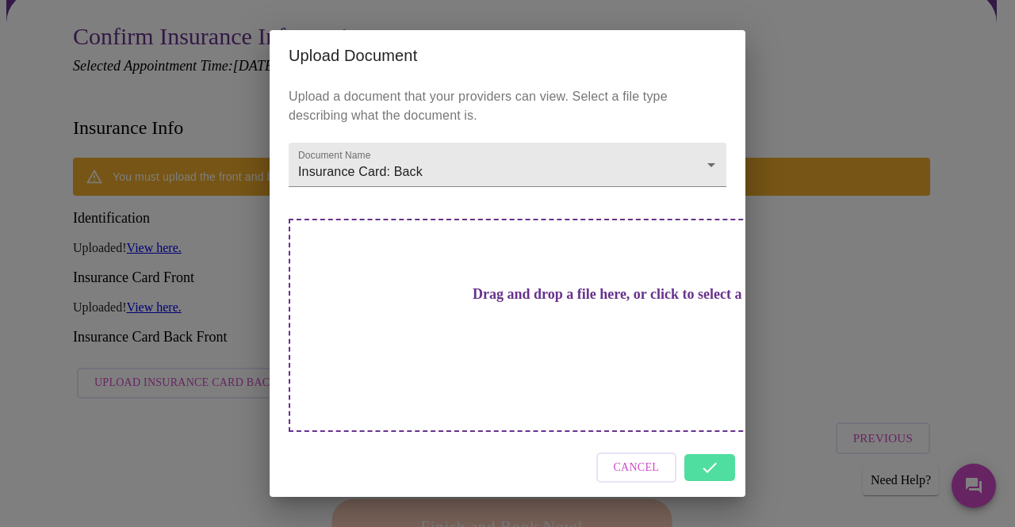
click at [703, 443] on div "Cancel" at bounding box center [508, 467] width 476 height 59
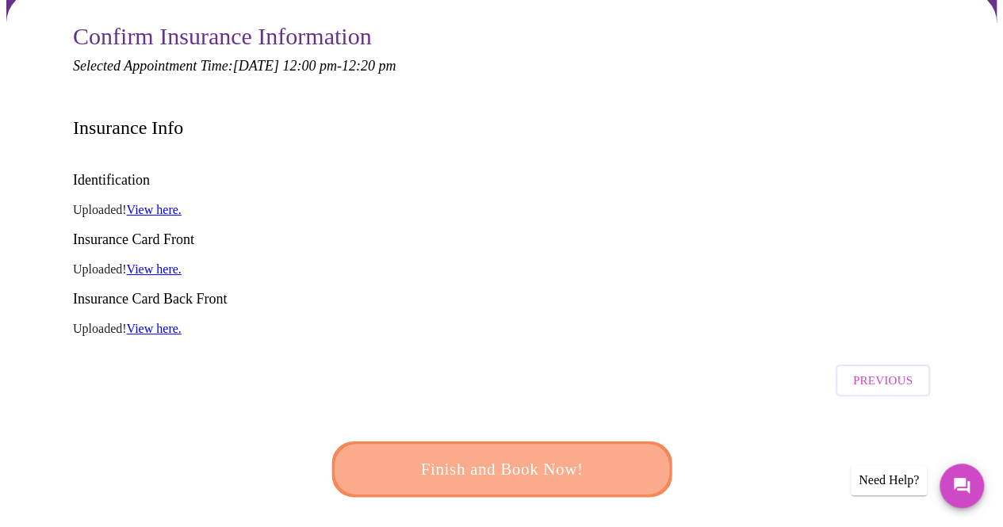
click at [512, 455] on span "Finish and Book Now!" at bounding box center [501, 469] width 293 height 29
